Goal: Task Accomplishment & Management: Manage account settings

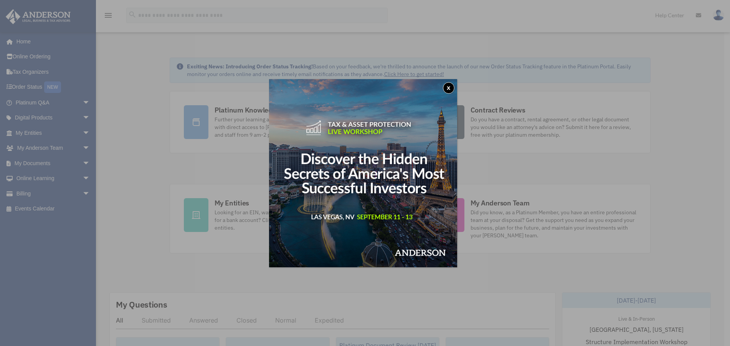
click at [450, 88] on button "x" at bounding box center [449, 88] width 12 height 12
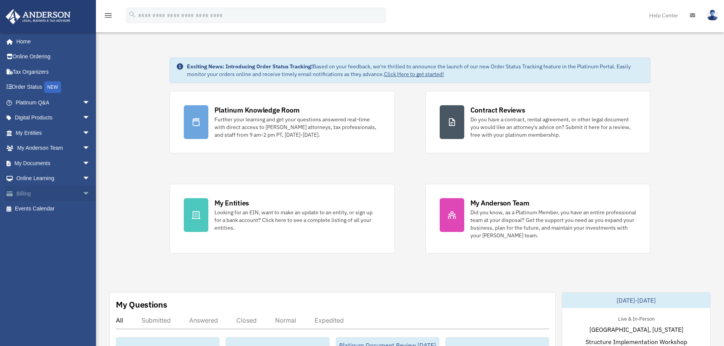
click at [50, 194] on link "Billing arrow_drop_down" at bounding box center [53, 193] width 96 height 15
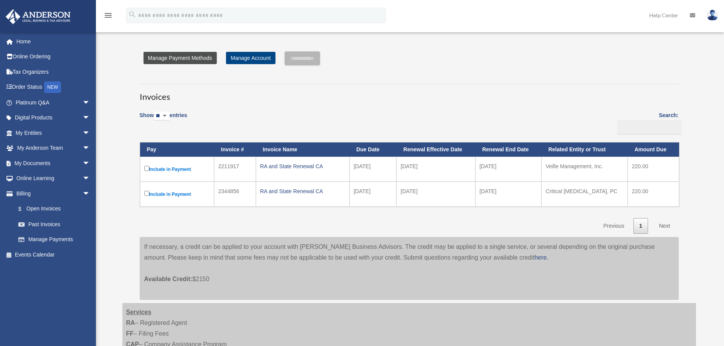
click at [186, 60] on link "Manage Payment Methods" at bounding box center [180, 58] width 73 height 12
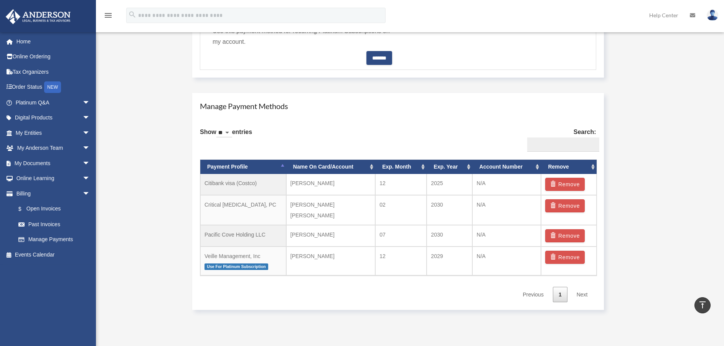
scroll to position [422, 0]
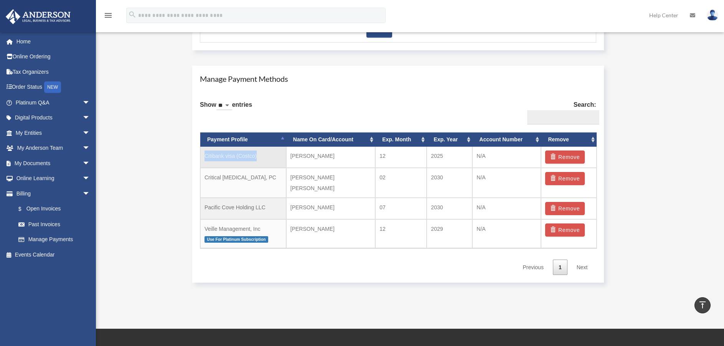
drag, startPoint x: 260, startPoint y: 155, endPoint x: 203, endPoint y: 159, distance: 57.0
click at [203, 159] on td "Citibank visa (Costco)" at bounding box center [243, 157] width 86 height 21
copy td "Citibank visa (Costco)"
